Goal: Task Accomplishment & Management: Use online tool/utility

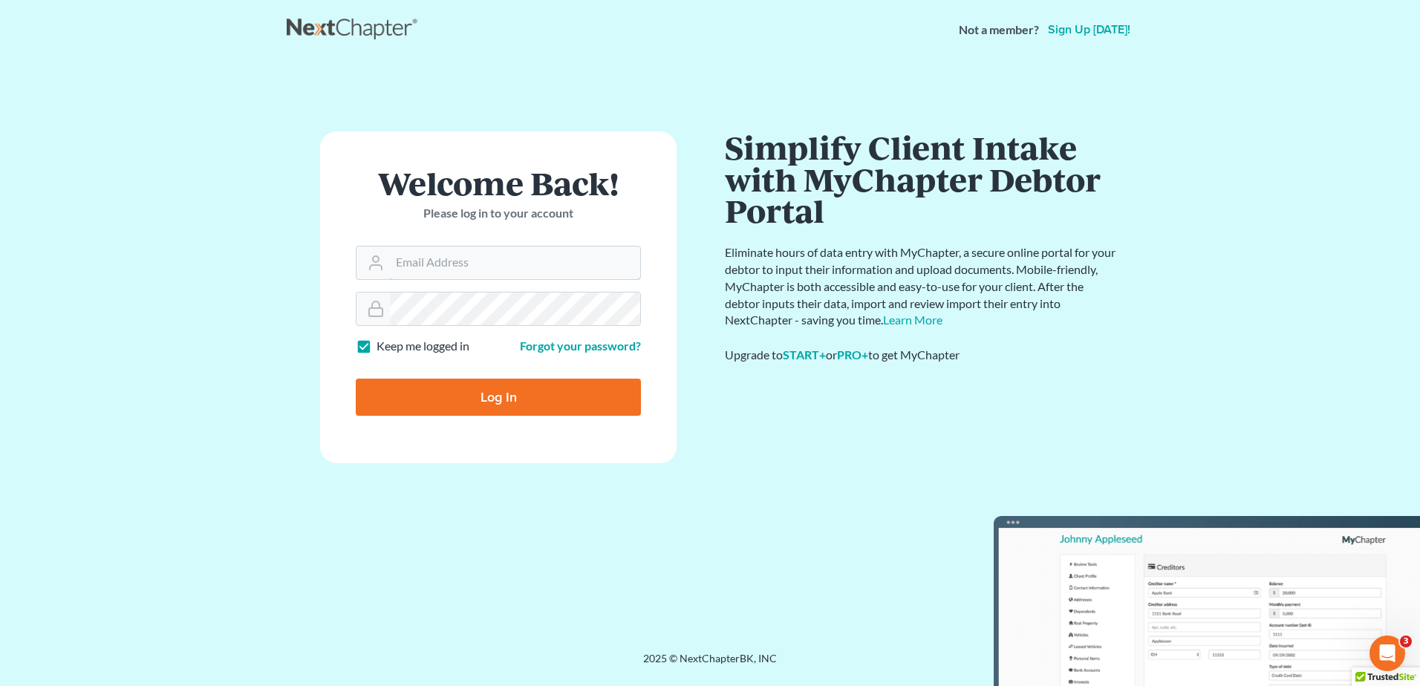
type input "kflynn@bernsteinshur.com"
click at [462, 382] on input "Log In" at bounding box center [498, 397] width 285 height 37
type input "Thinking..."
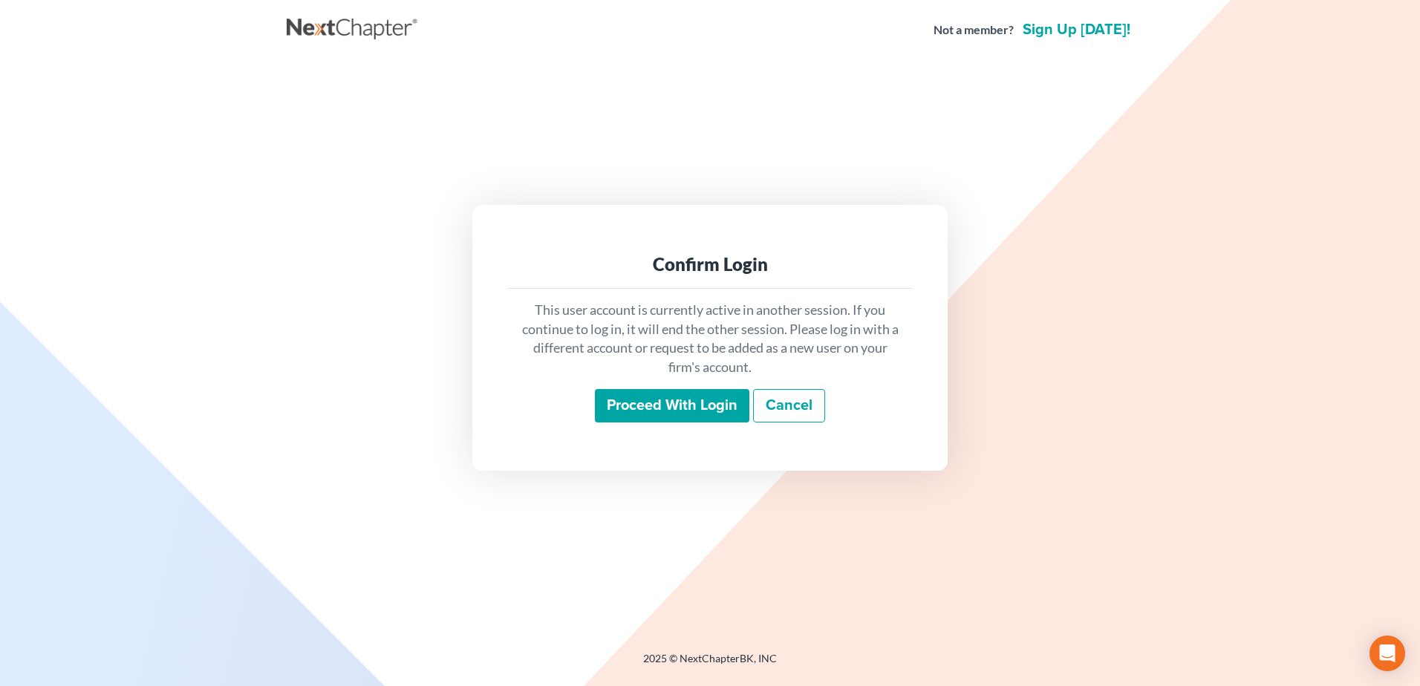
click at [608, 395] on input "Proceed with login" at bounding box center [672, 406] width 154 height 34
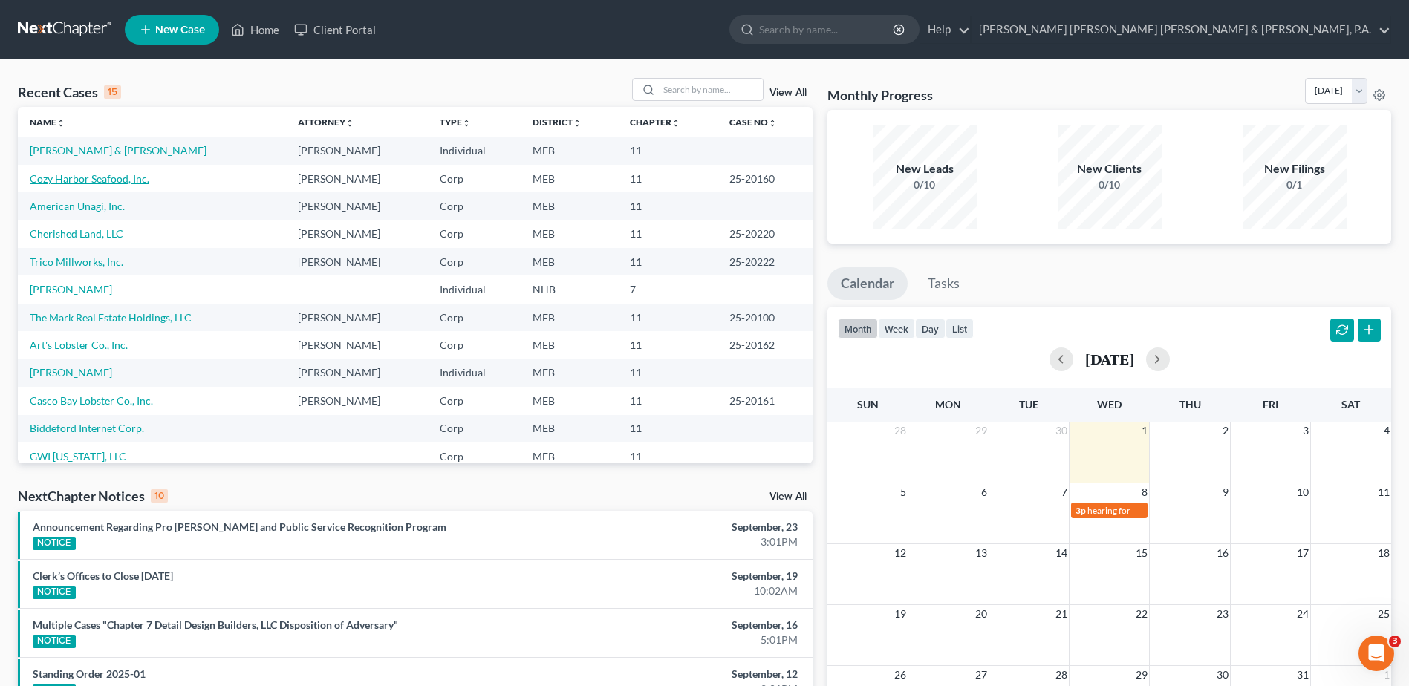
click at [119, 177] on link "Cozy Harbor Seafood, Inc." at bounding box center [90, 178] width 120 height 13
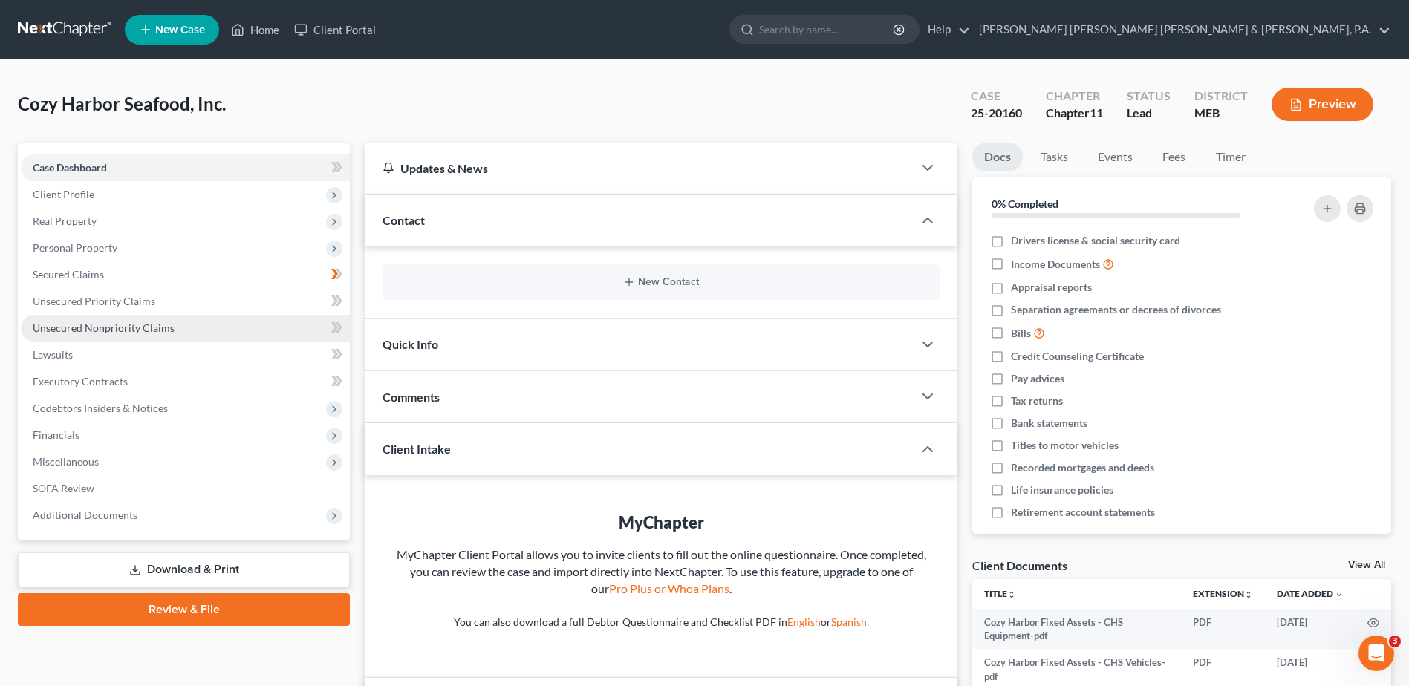
click at [135, 335] on link "Unsecured Nonpriority Claims" at bounding box center [185, 328] width 329 height 27
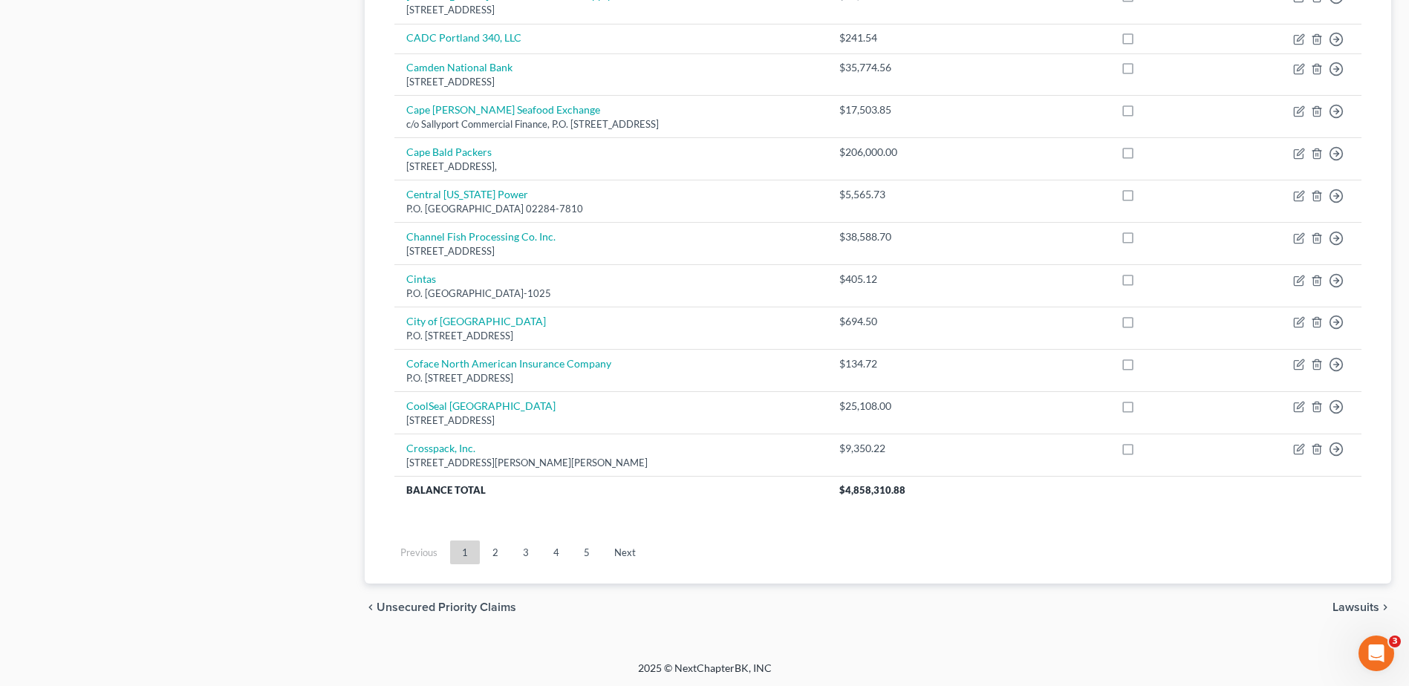
scroll to position [994, 0]
click at [557, 552] on link "4" at bounding box center [556, 551] width 30 height 24
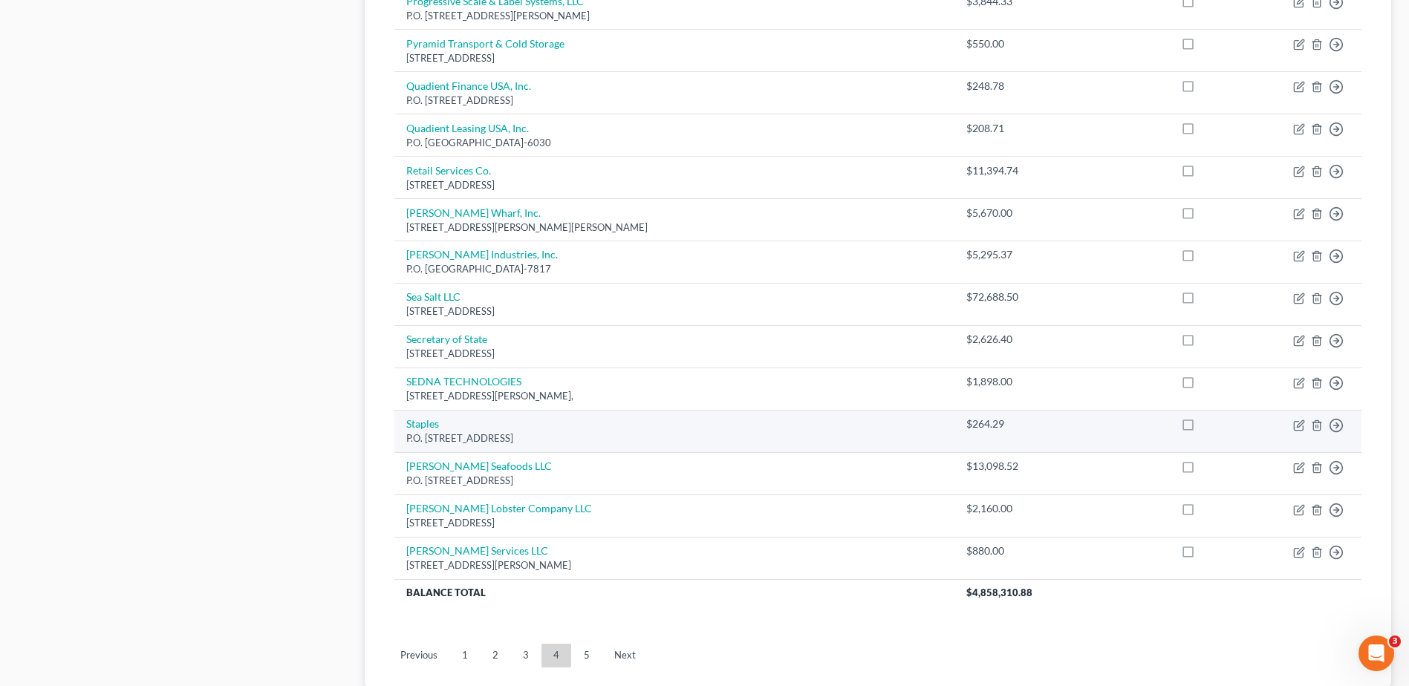
scroll to position [965, 0]
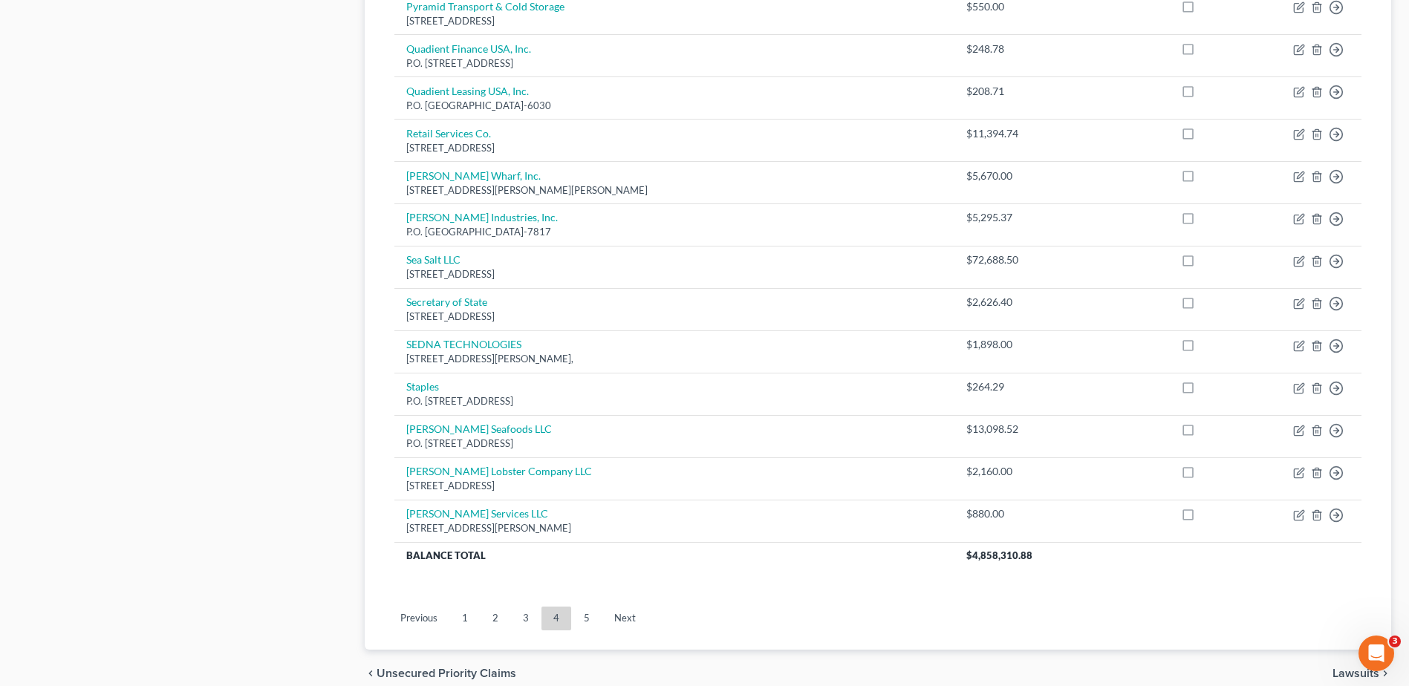
drag, startPoint x: 594, startPoint y: 618, endPoint x: 602, endPoint y: 602, distance: 17.3
click at [594, 618] on link "5" at bounding box center [587, 619] width 30 height 24
